Goal: Find specific page/section: Find specific page/section

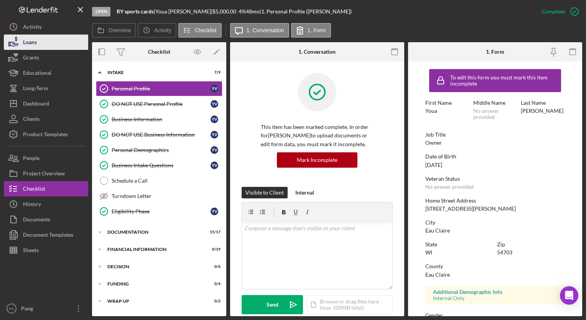
click at [31, 41] on div "Loans" at bounding box center [30, 42] width 14 height 17
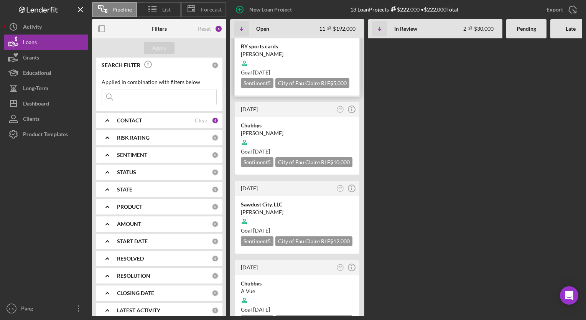
scroll to position [207, 0]
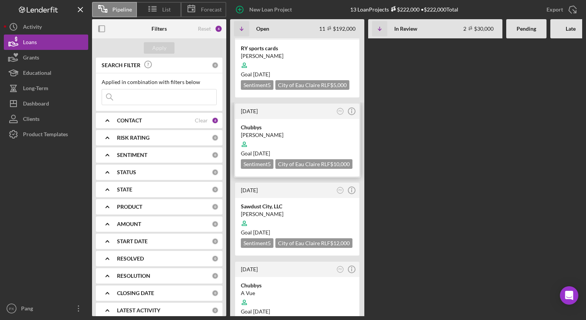
click at [259, 123] on div "Chubbys" at bounding box center [297, 127] width 113 height 8
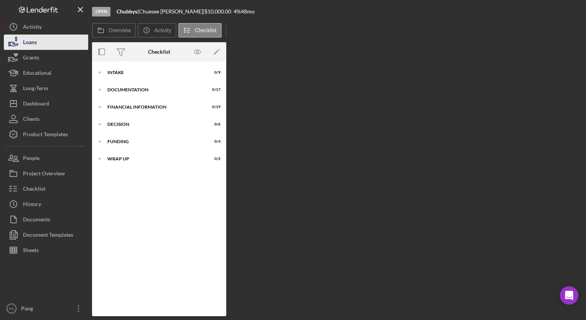
click at [41, 47] on button "Loans" at bounding box center [46, 41] width 84 height 15
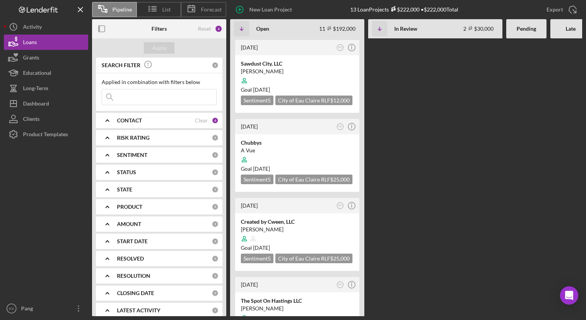
scroll to position [368, 0]
